Goal: Task Accomplishment & Management: Manage account settings

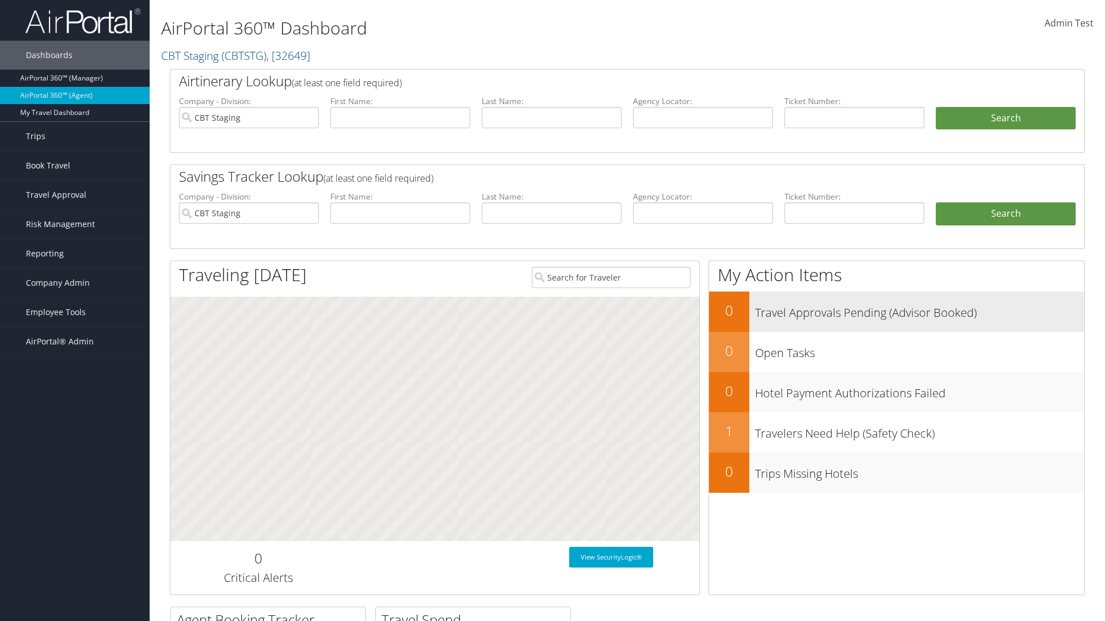
click at [896, 311] on h3 "Travel Approvals Pending (Advisor Booked)" at bounding box center [919, 310] width 329 height 22
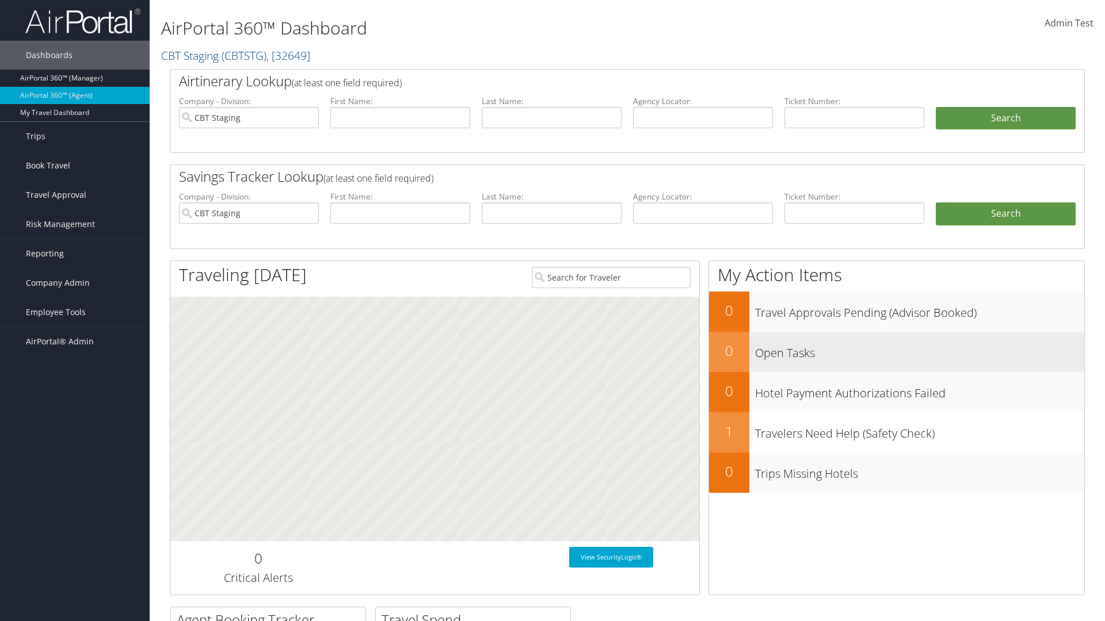
click at [896, 352] on h3 "Open Tasks" at bounding box center [919, 350] width 329 height 22
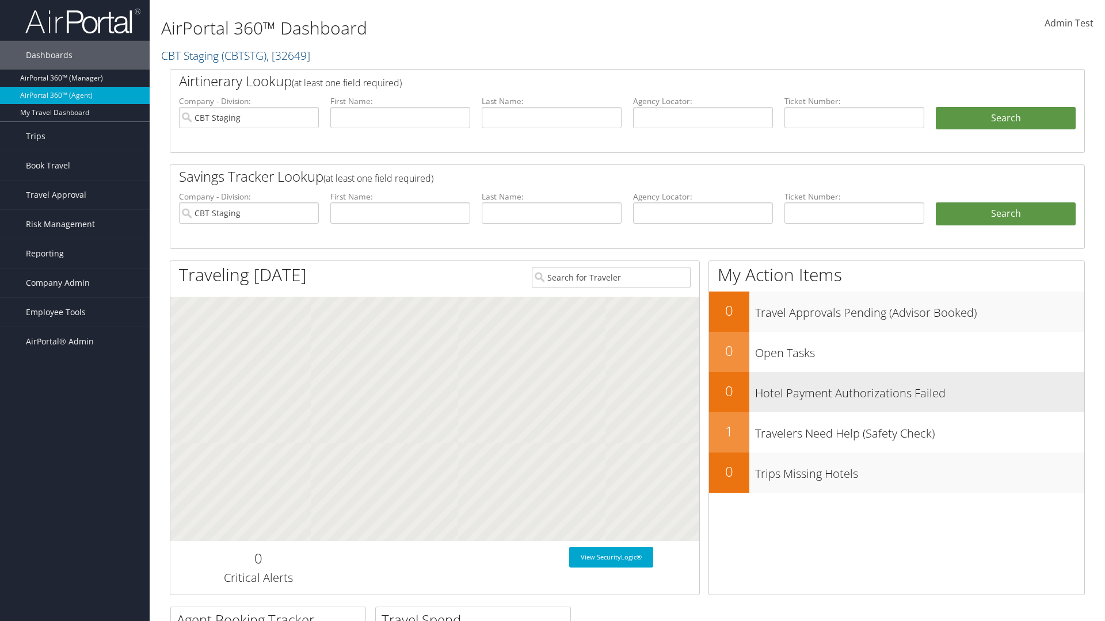
click at [896, 392] on h3 "Hotel Payment Authorizations Failed" at bounding box center [919, 391] width 329 height 22
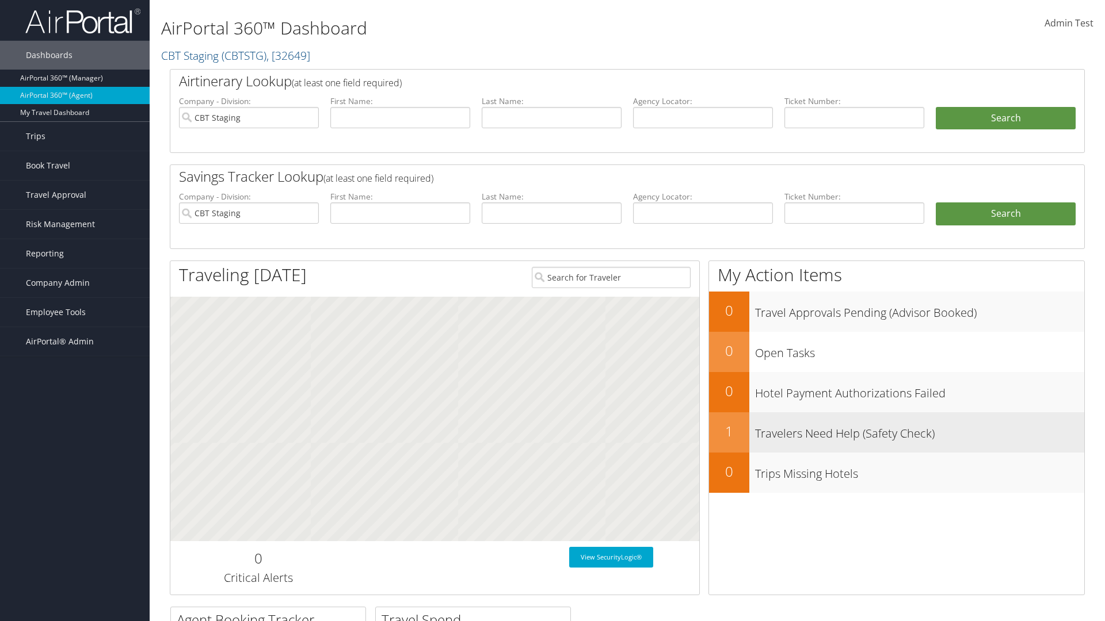
click at [896, 432] on h3 "Travelers Need Help (Safety Check)" at bounding box center [919, 431] width 329 height 22
